Goal: Information Seeking & Learning: Understand process/instructions

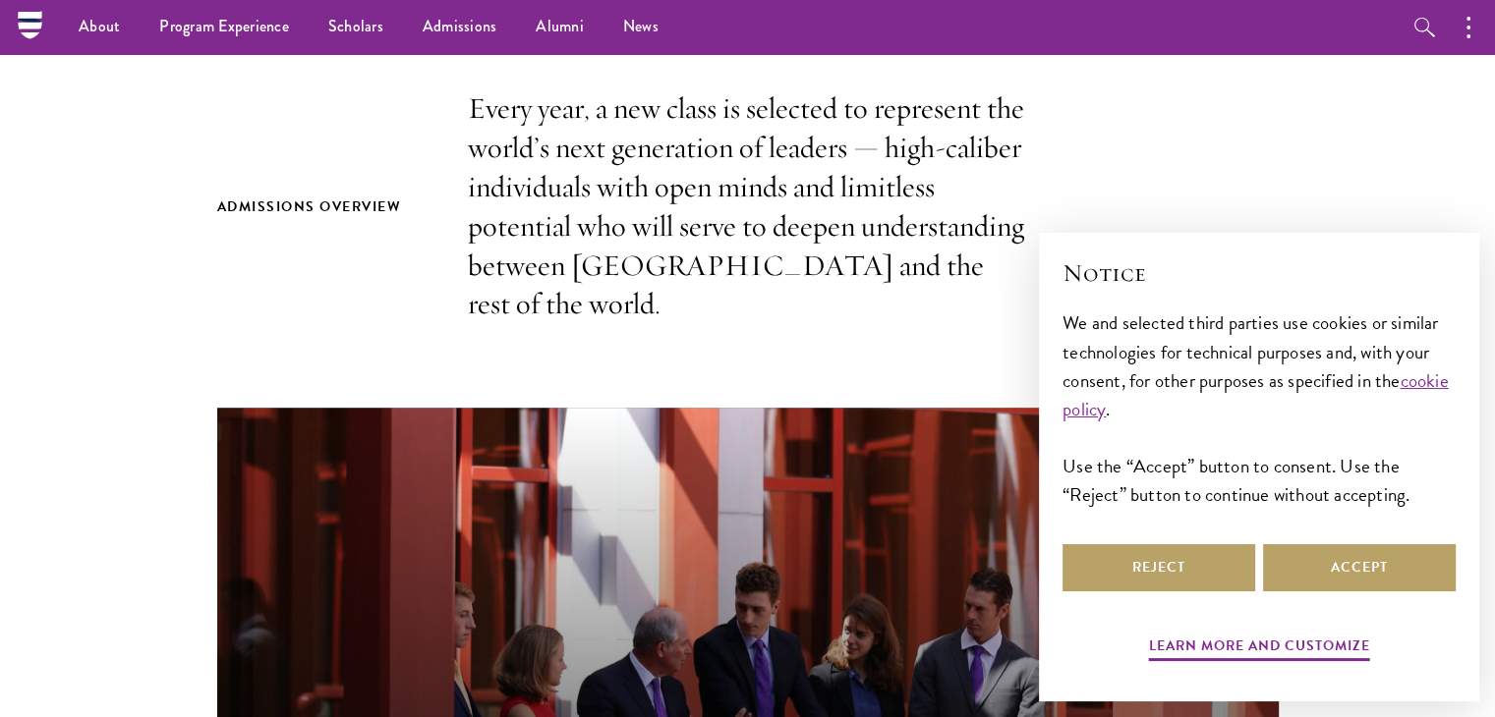
scroll to position [613, 0]
click at [1291, 177] on section "Admissions Overview Every year, a new class is selected to represent the world’…" at bounding box center [747, 669] width 1495 height 1161
click at [1340, 550] on button "Accept" at bounding box center [1359, 567] width 193 height 47
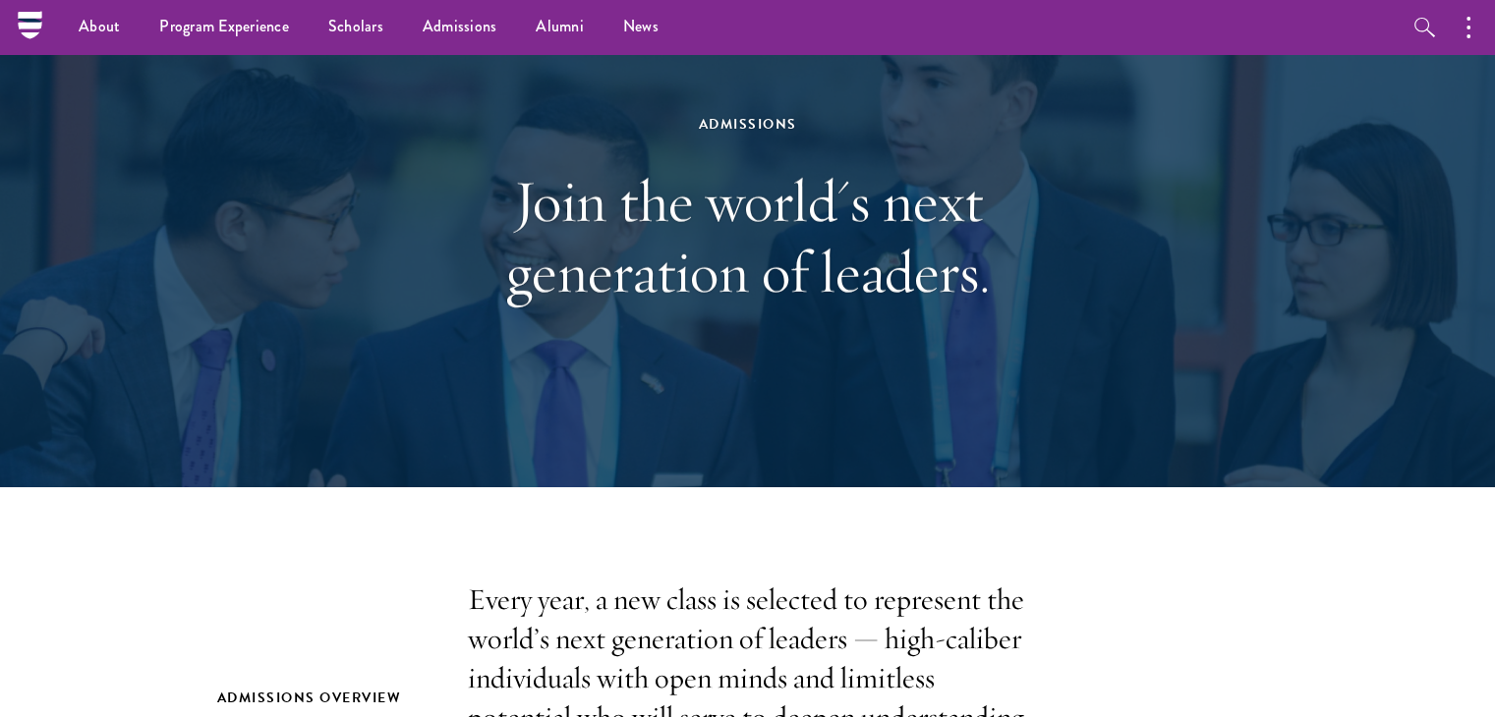
scroll to position [0, 0]
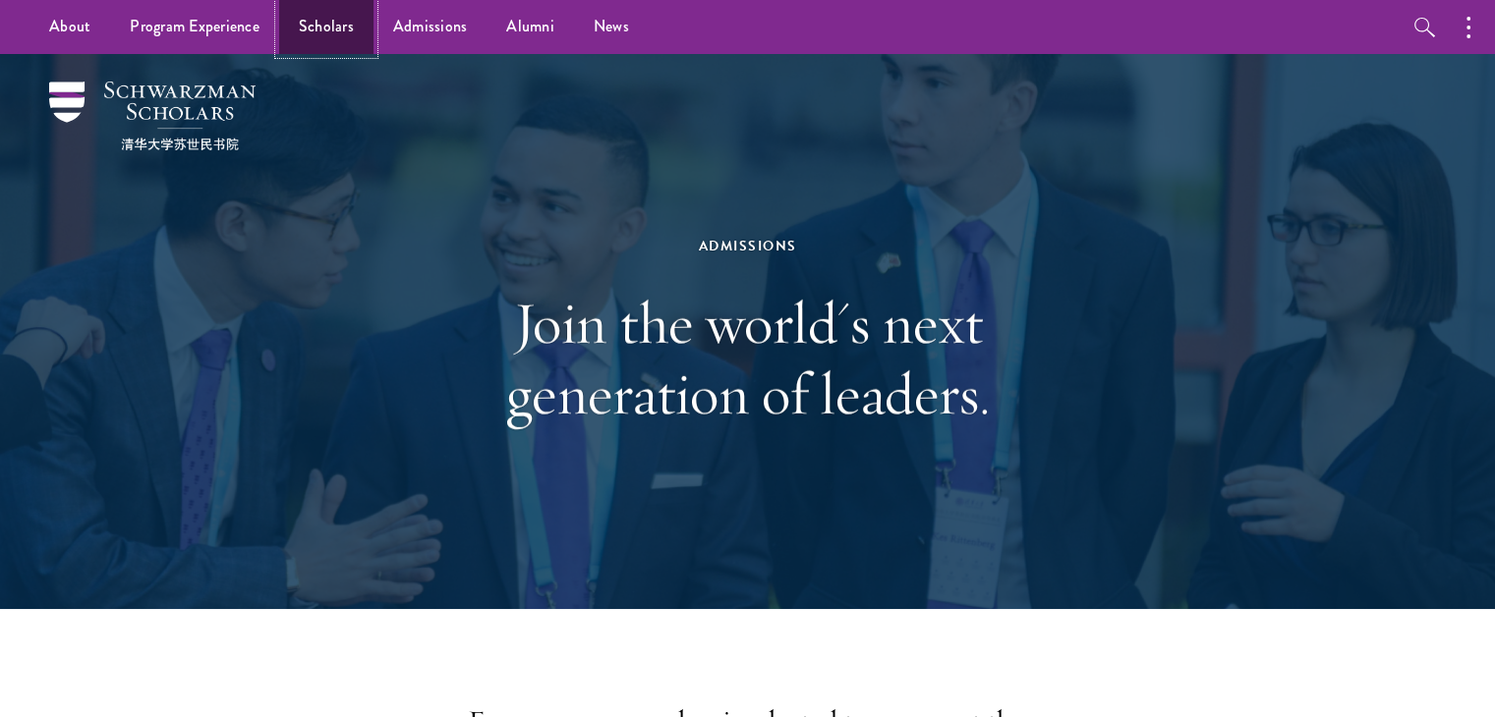
click at [311, 40] on link "Scholars" at bounding box center [326, 27] width 94 height 54
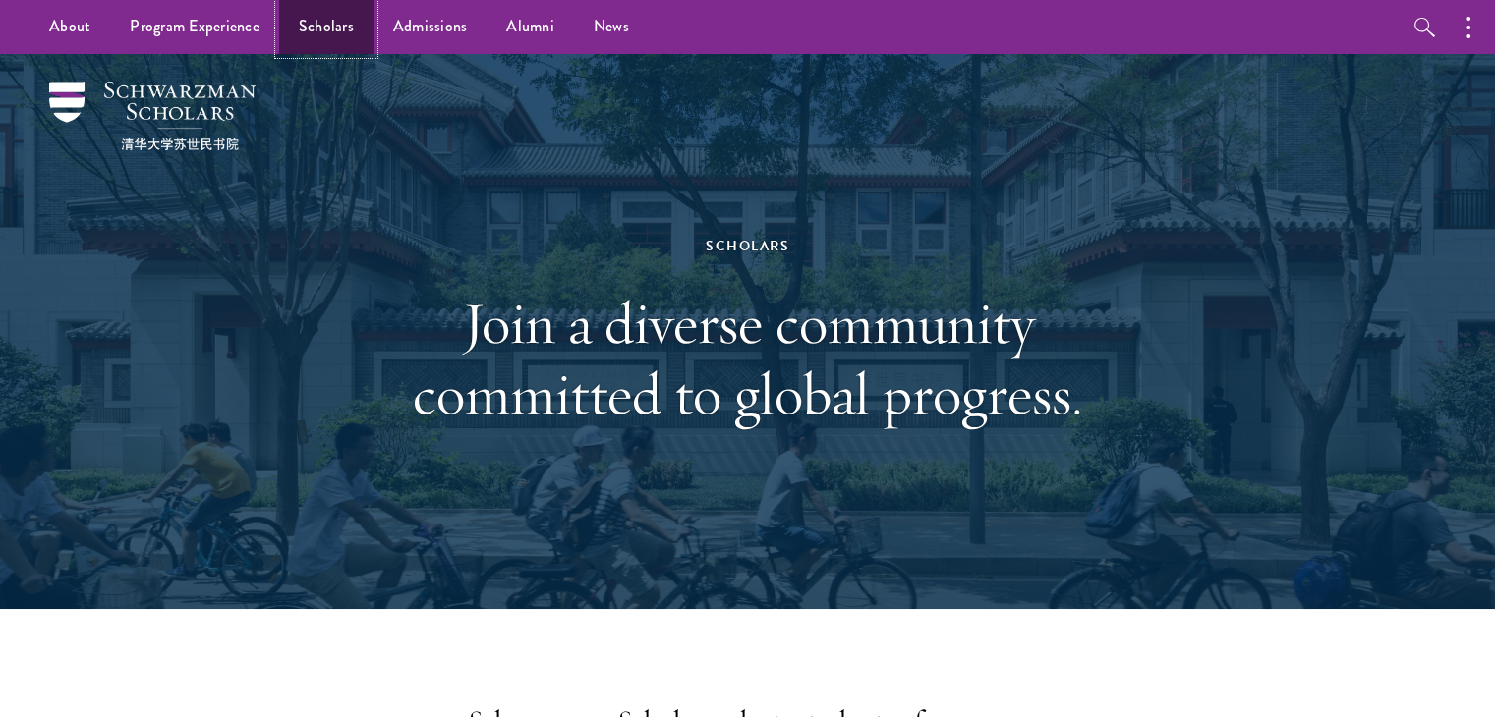
click at [365, 30] on link "Scholars" at bounding box center [326, 27] width 94 height 54
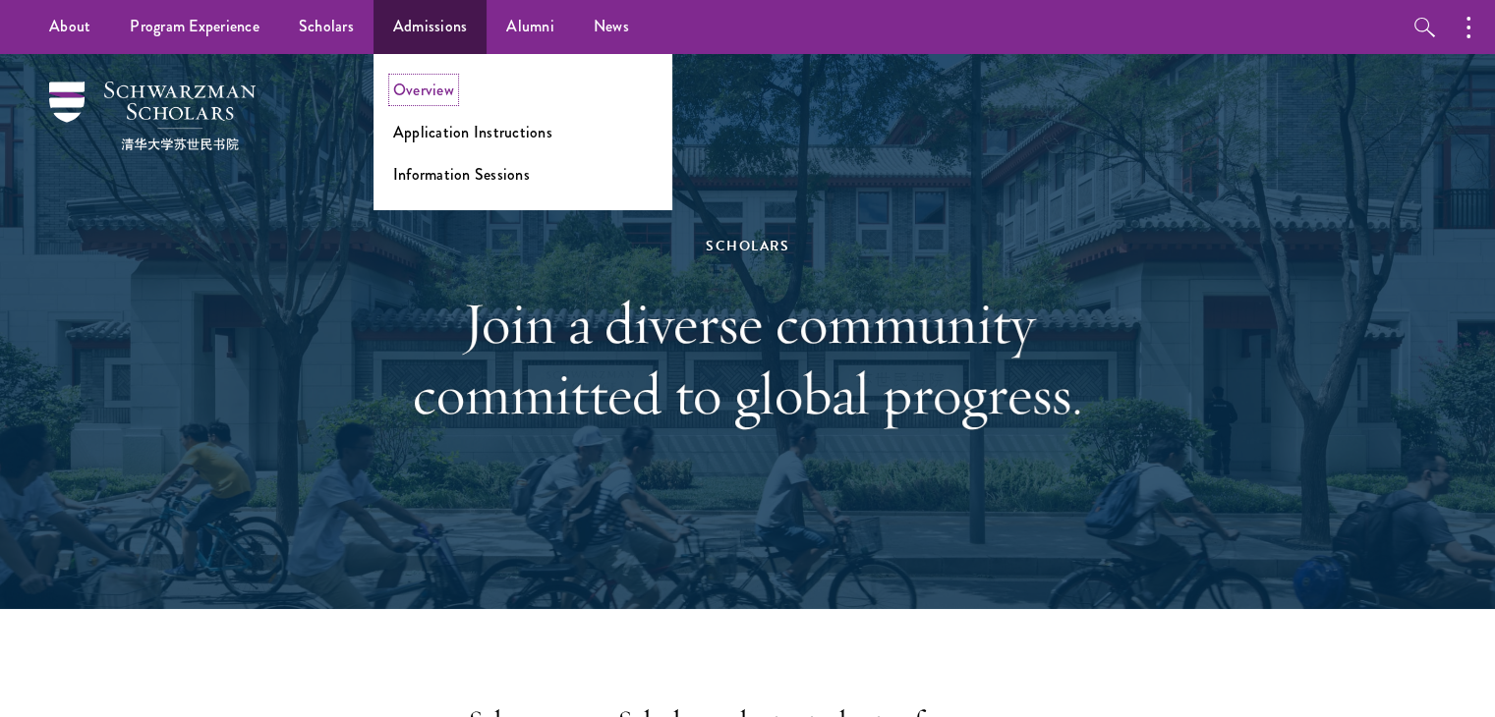
click at [425, 97] on link "Overview" at bounding box center [423, 90] width 61 height 23
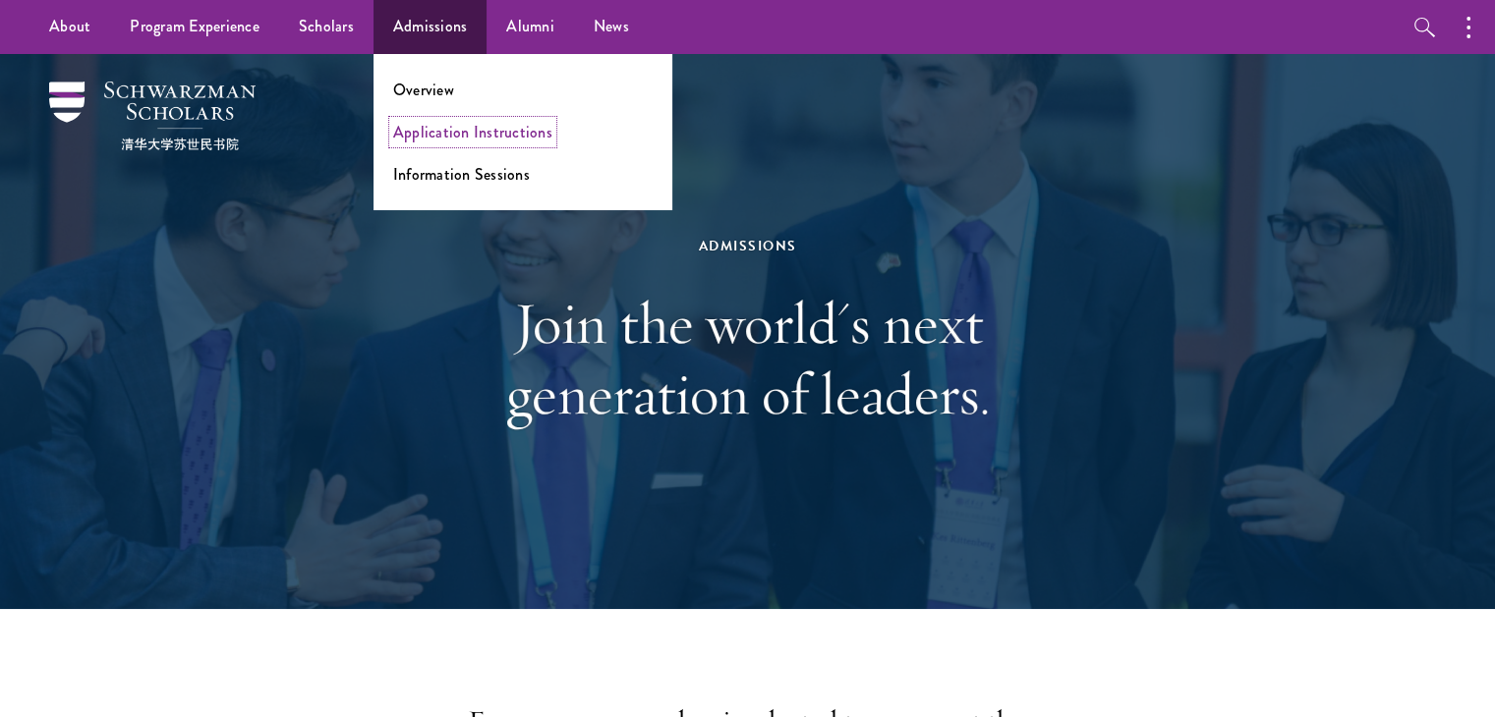
click at [429, 135] on link "Application Instructions" at bounding box center [472, 132] width 159 height 23
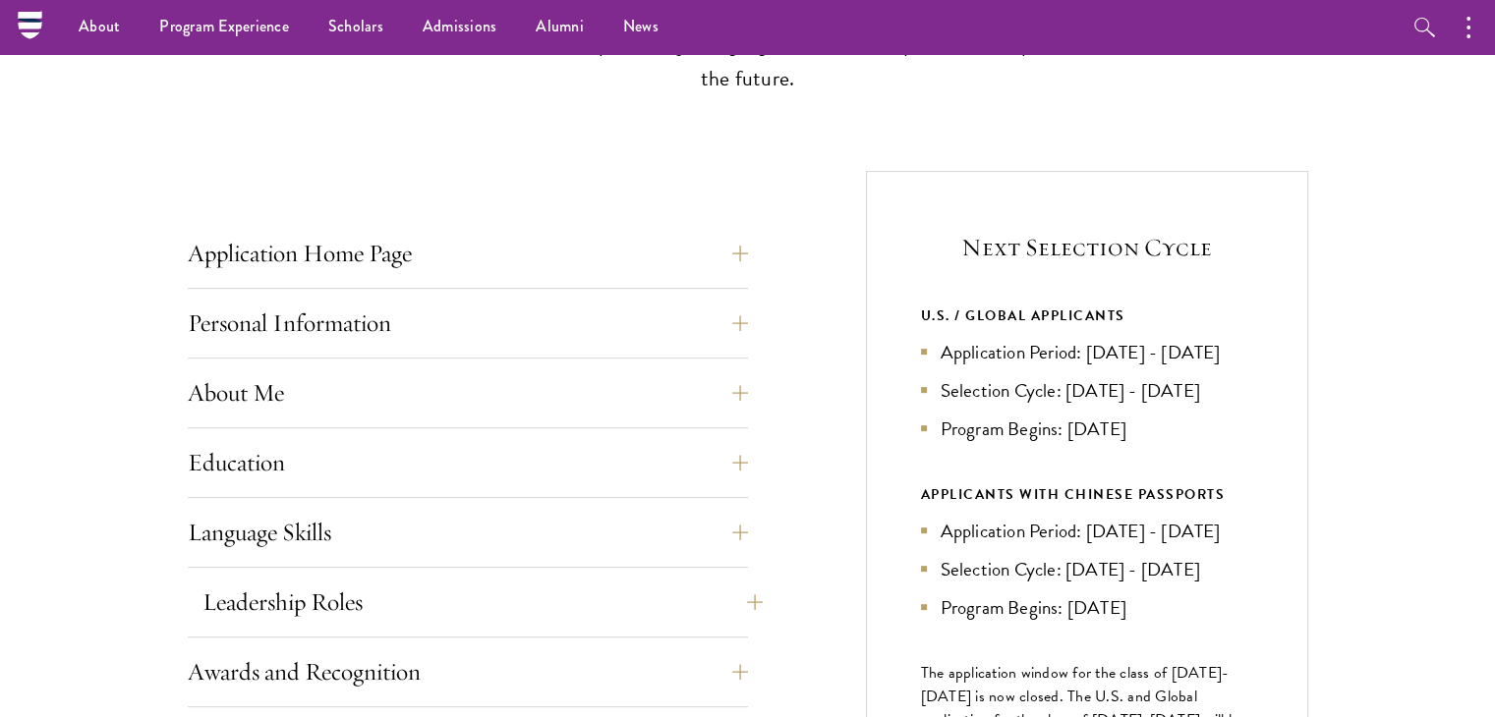
scroll to position [623, 0]
click at [751, 253] on button "Application Home Page" at bounding box center [482, 254] width 560 height 47
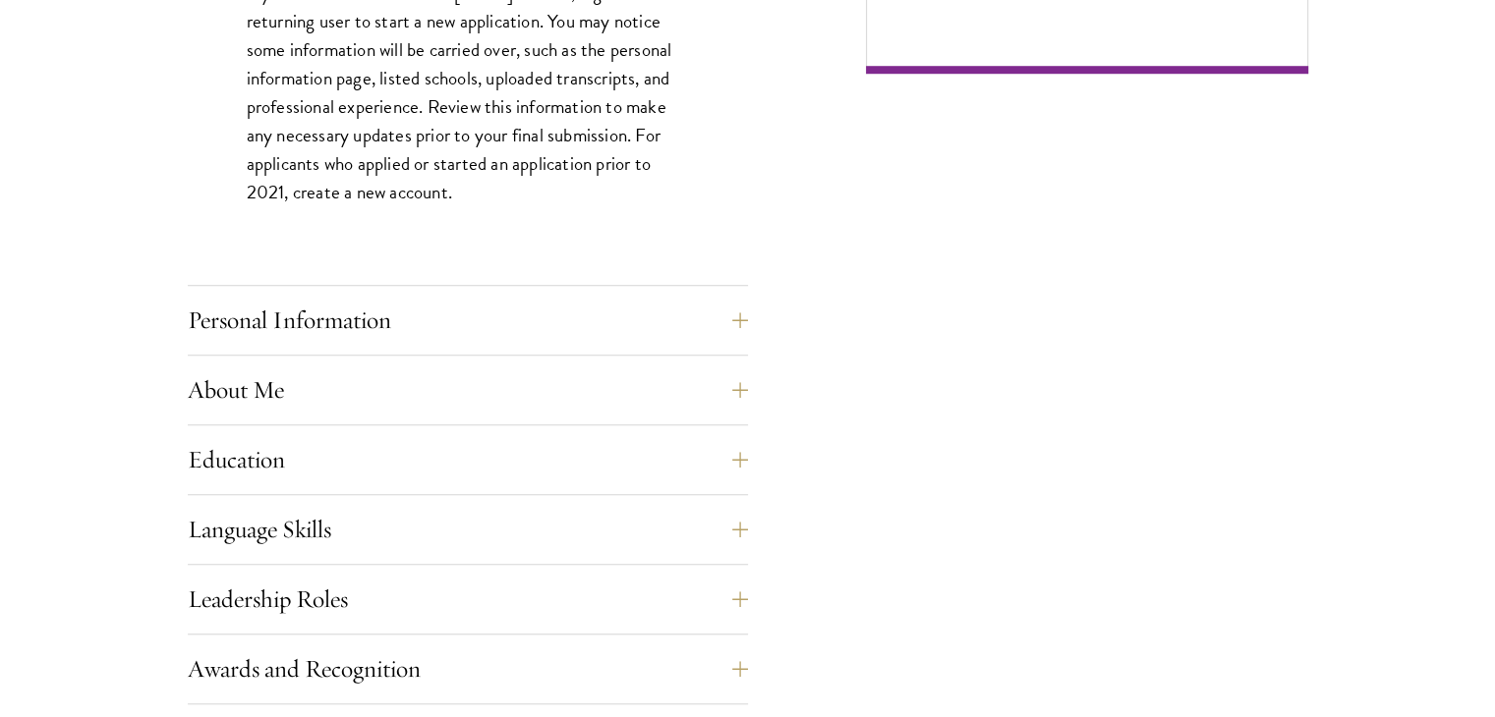
scroll to position [1506, 0]
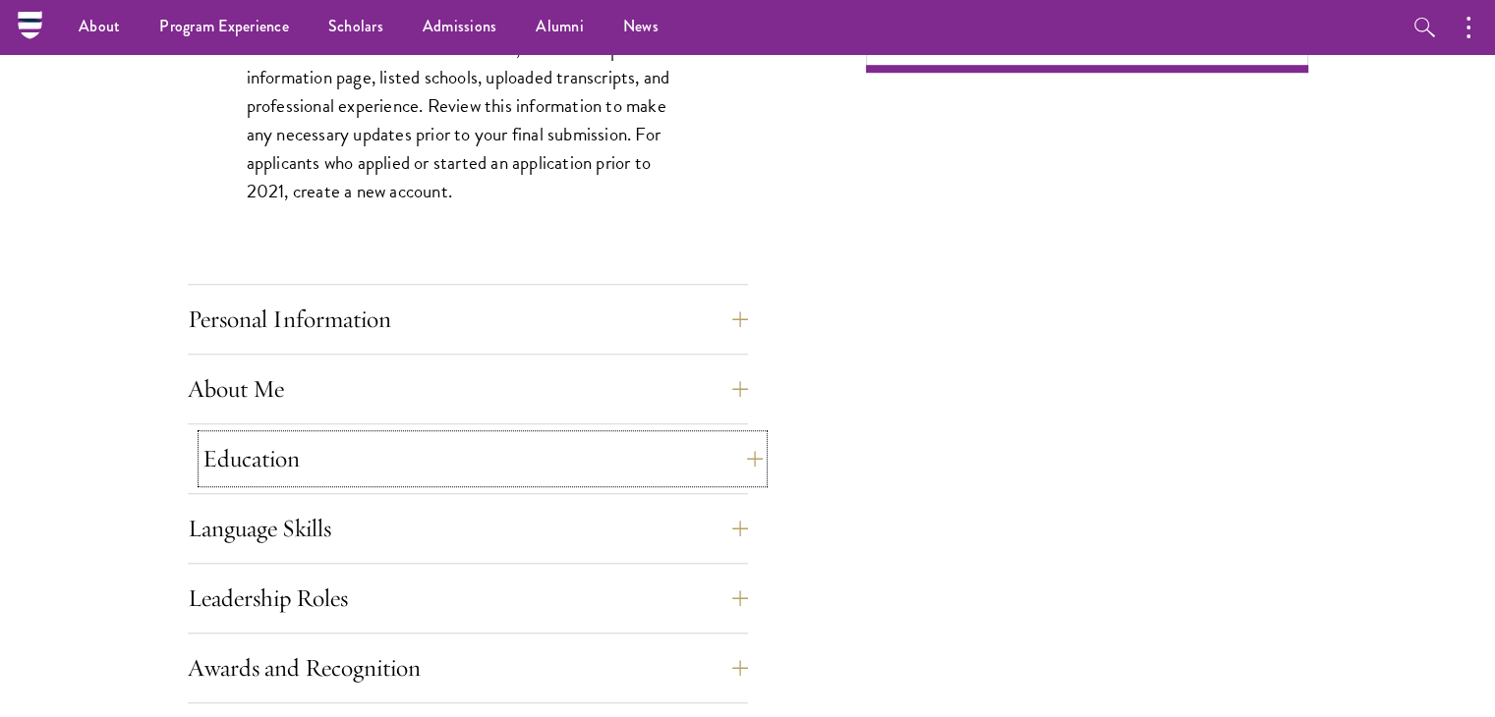
click at [749, 451] on button "Education" at bounding box center [482, 458] width 560 height 47
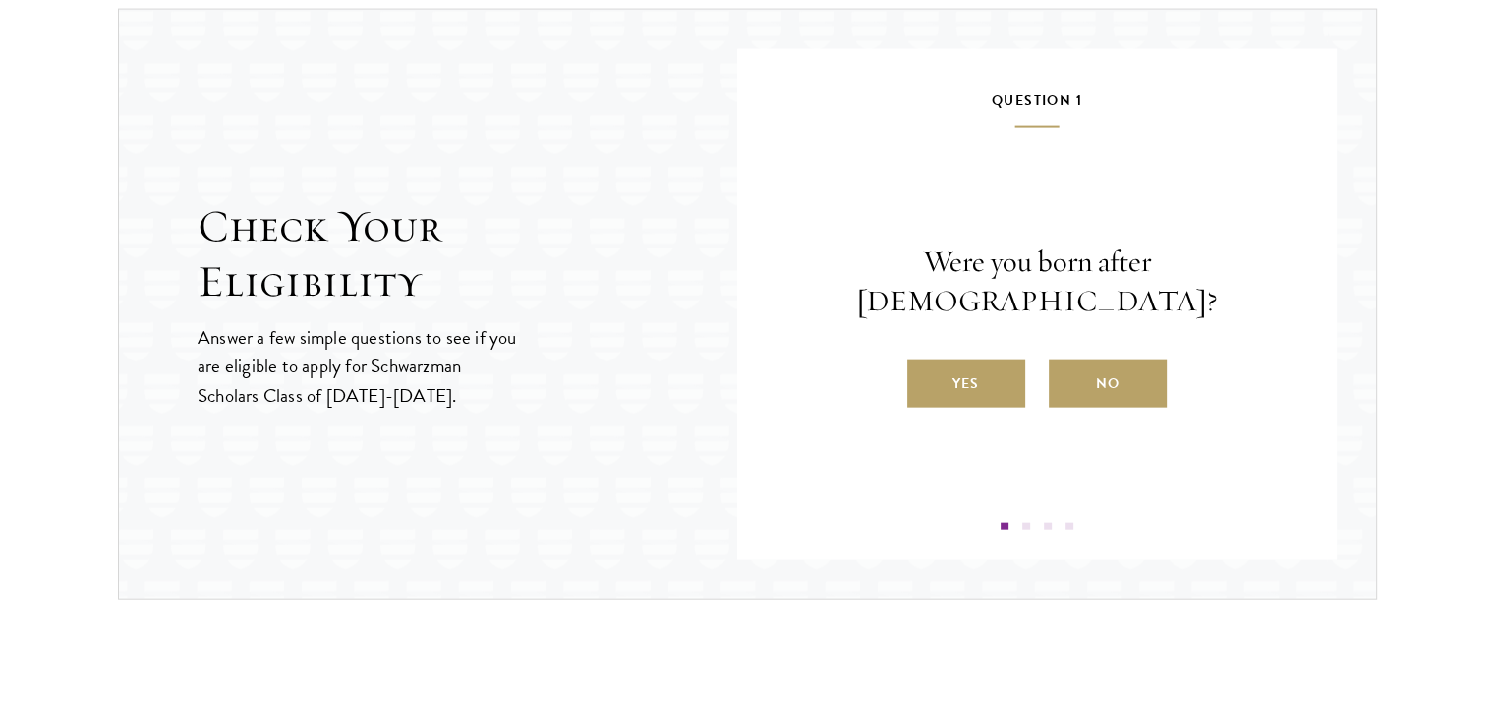
scroll to position [4383, 0]
click at [999, 365] on label "Yes" at bounding box center [966, 384] width 118 height 47
click at [925, 365] on input "Yes" at bounding box center [916, 372] width 18 height 18
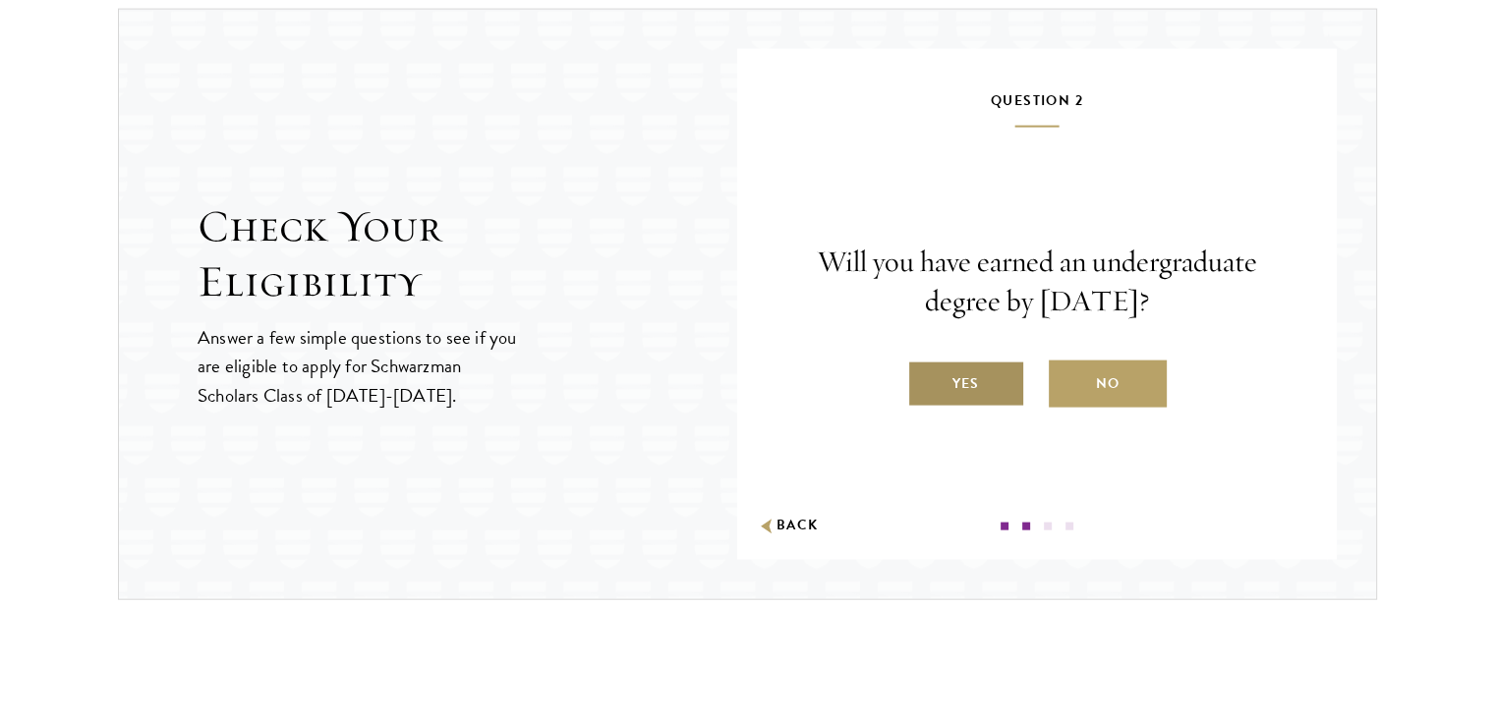
click at [972, 362] on label "Yes" at bounding box center [966, 384] width 118 height 47
click at [925, 363] on input "Yes" at bounding box center [916, 372] width 18 height 18
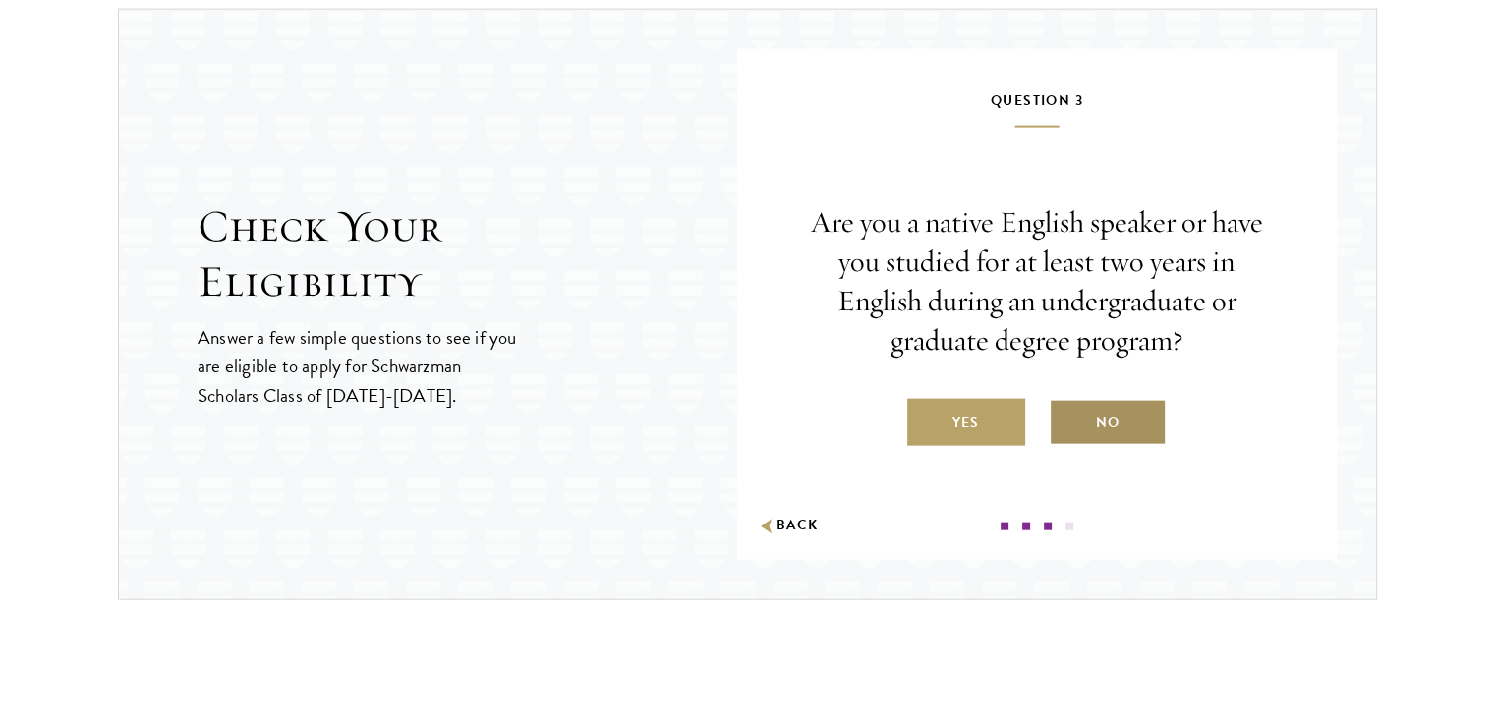
click at [1114, 410] on label "No" at bounding box center [1108, 422] width 118 height 47
click at [1066, 410] on input "No" at bounding box center [1058, 411] width 18 height 18
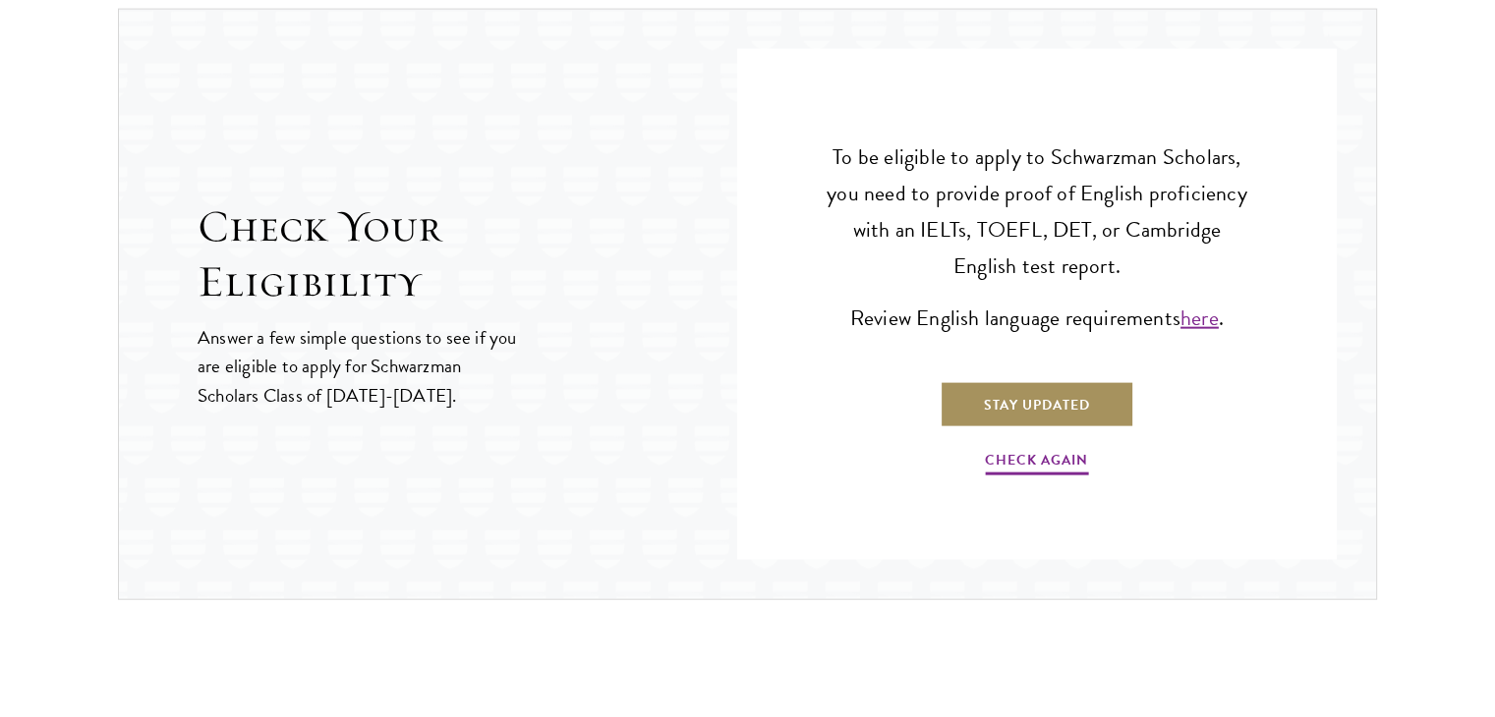
click at [1061, 395] on link "Stay Updated" at bounding box center [1037, 404] width 195 height 47
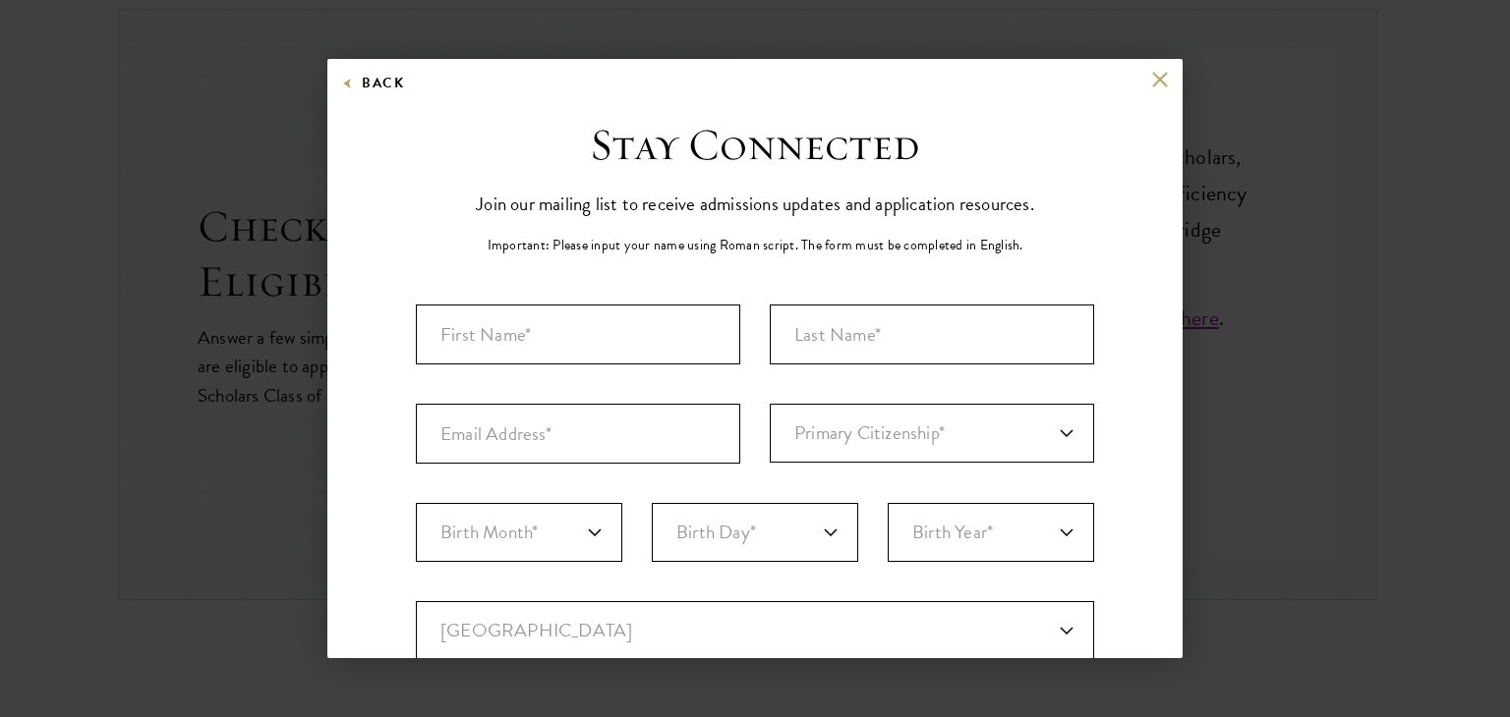
click at [1133, 71] on div "Back" at bounding box center [754, 94] width 855 height 47
click at [1151, 76] on button at bounding box center [1159, 79] width 17 height 17
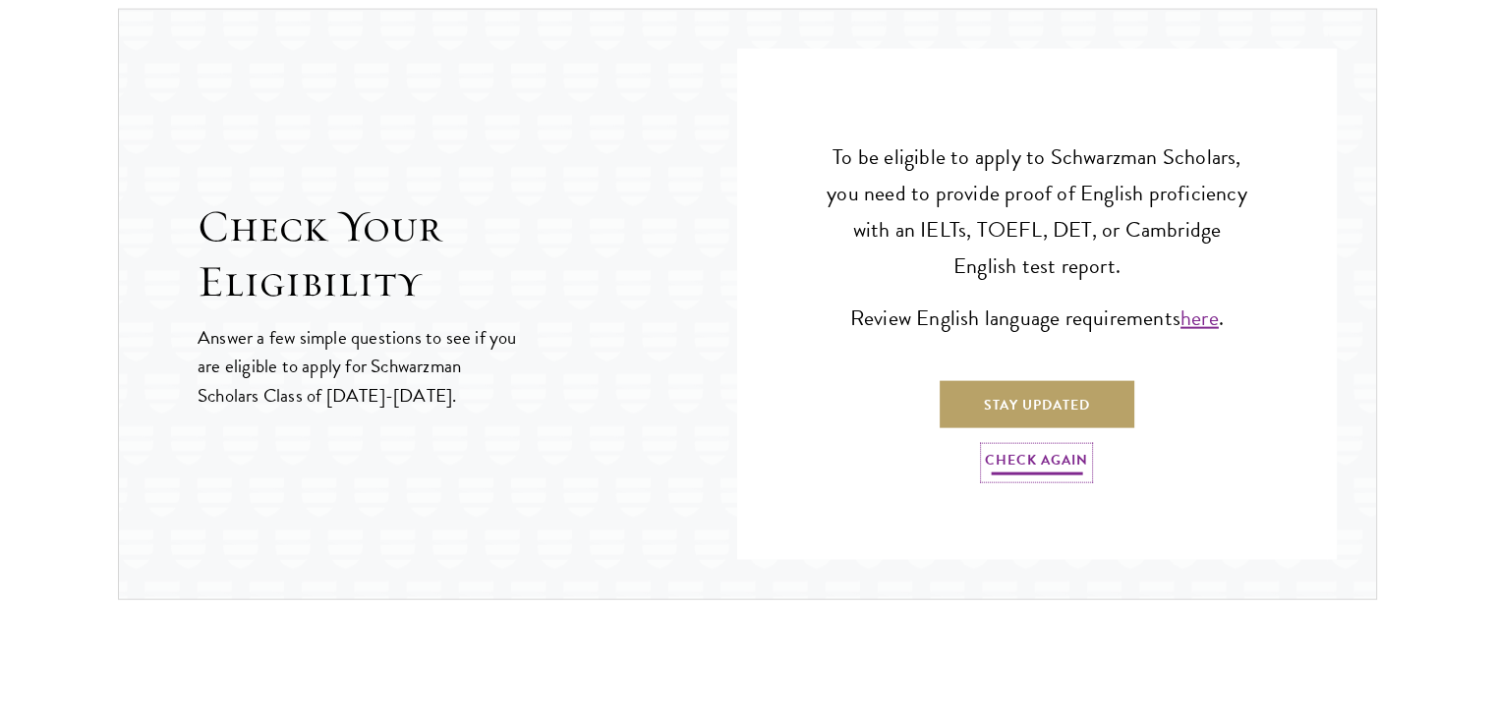
click at [1039, 455] on link "Check Again" at bounding box center [1036, 463] width 103 height 30
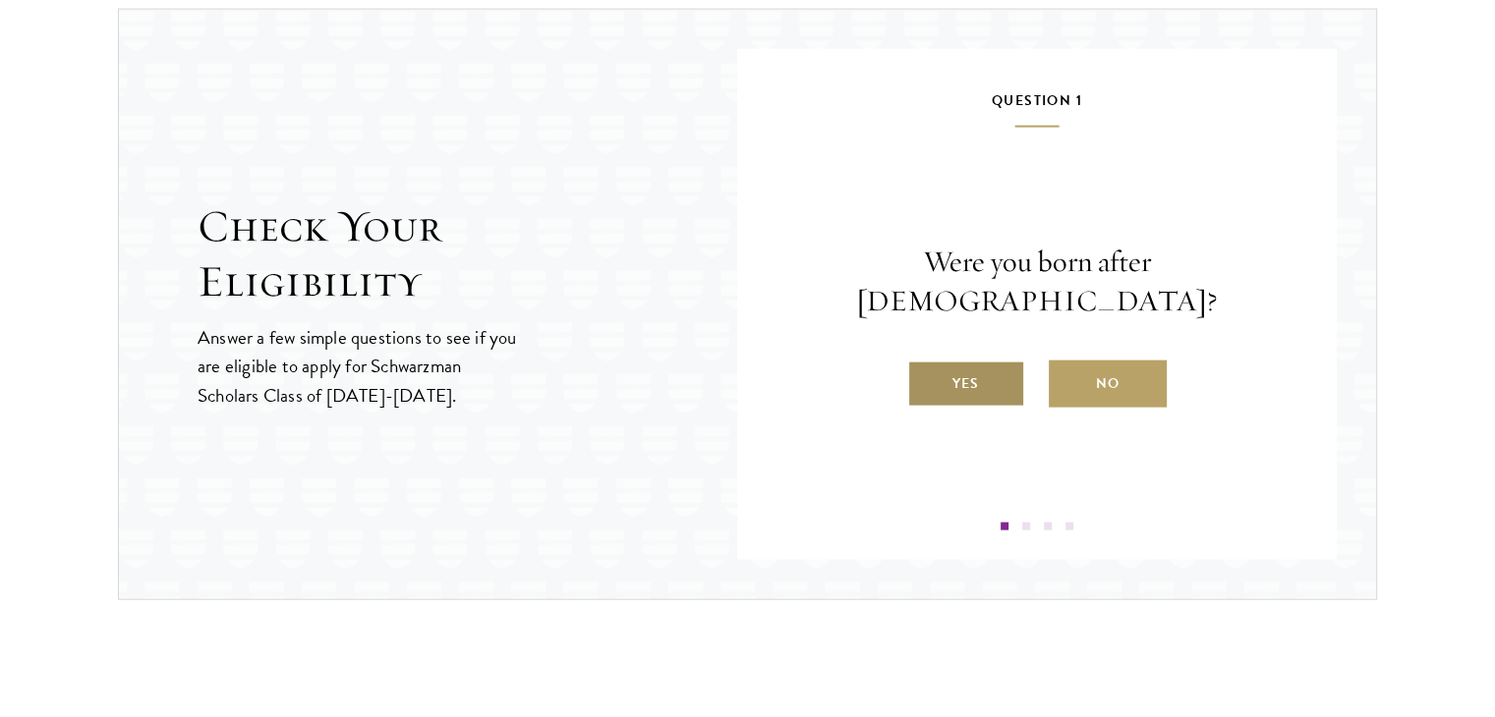
click at [983, 361] on label "Yes" at bounding box center [966, 384] width 118 height 47
click at [925, 363] on input "Yes" at bounding box center [916, 372] width 18 height 18
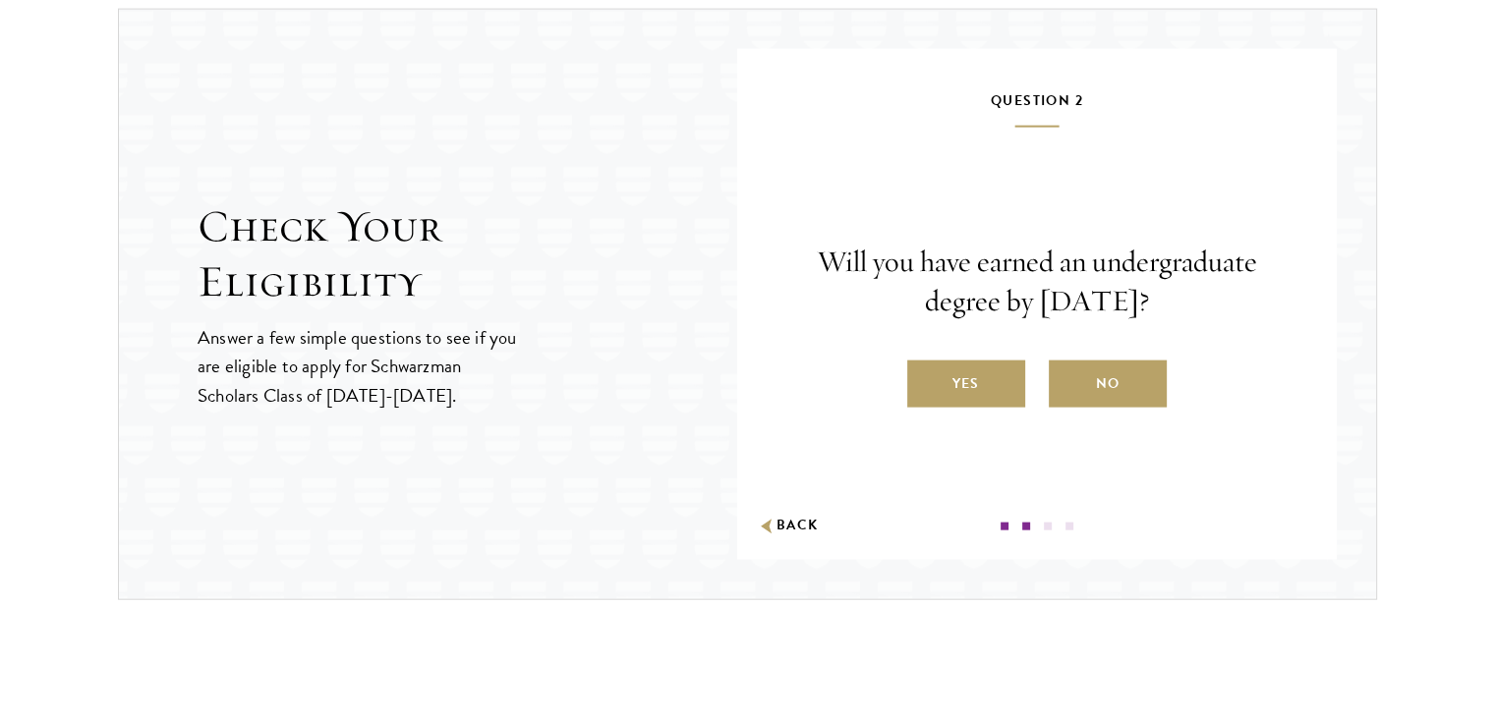
click at [965, 355] on div "Will you have earned an undergraduate degree by August 1, 2027? Yes No" at bounding box center [1037, 325] width 482 height 165
click at [967, 361] on label "Yes" at bounding box center [966, 384] width 118 height 47
click at [925, 363] on input "Yes" at bounding box center [916, 372] width 18 height 18
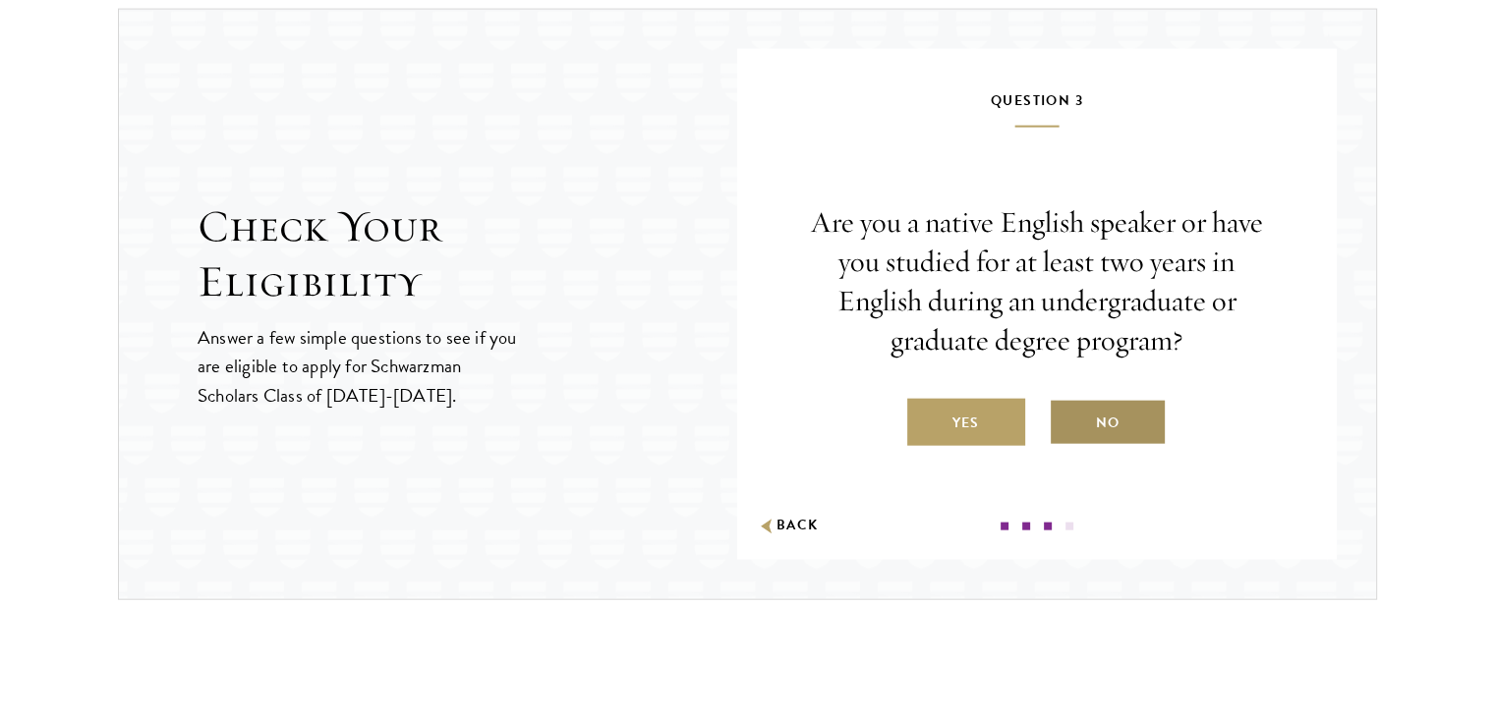
click at [1121, 407] on label "No" at bounding box center [1108, 422] width 118 height 47
click at [1066, 407] on input "No" at bounding box center [1058, 411] width 18 height 18
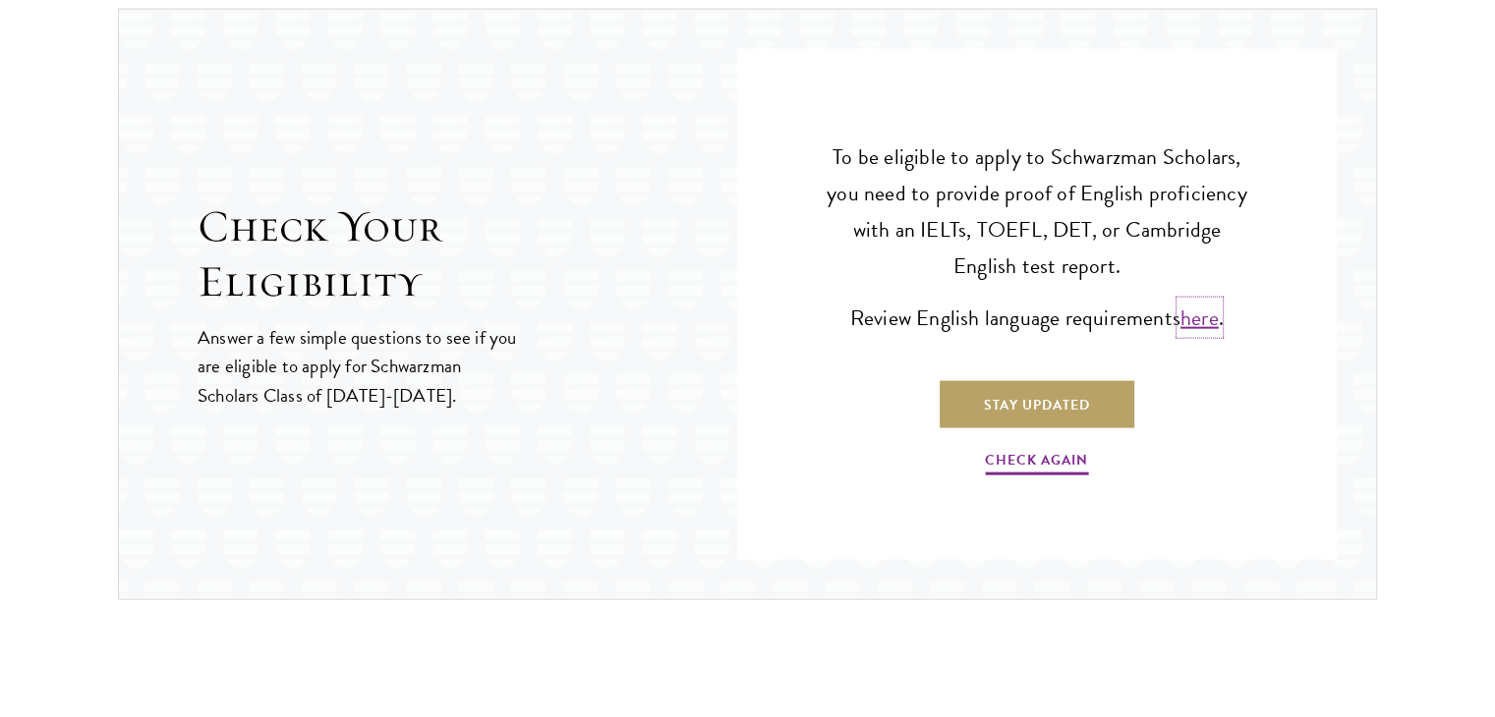
click at [1192, 312] on link "here" at bounding box center [1199, 318] width 38 height 32
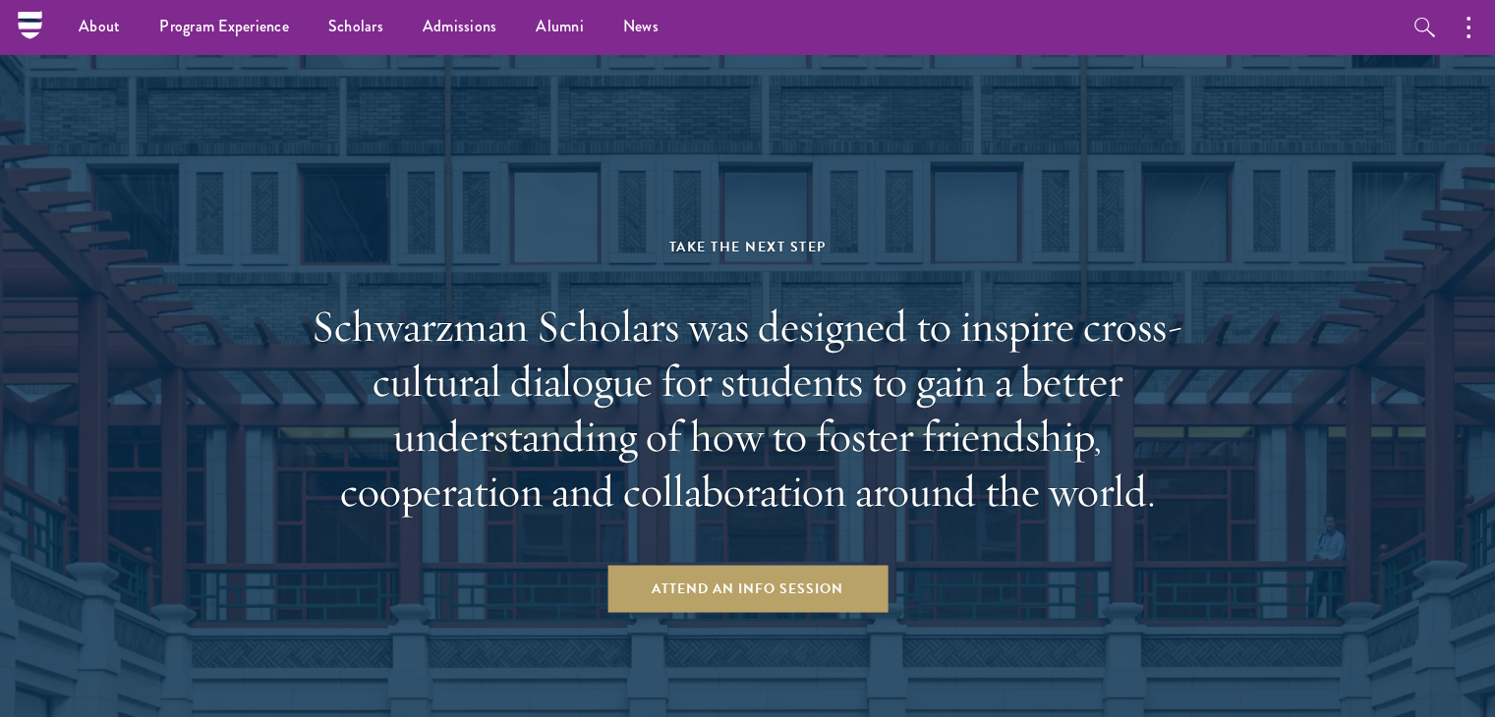
scroll to position [3460, 0]
